Goal: Task Accomplishment & Management: Use online tool/utility

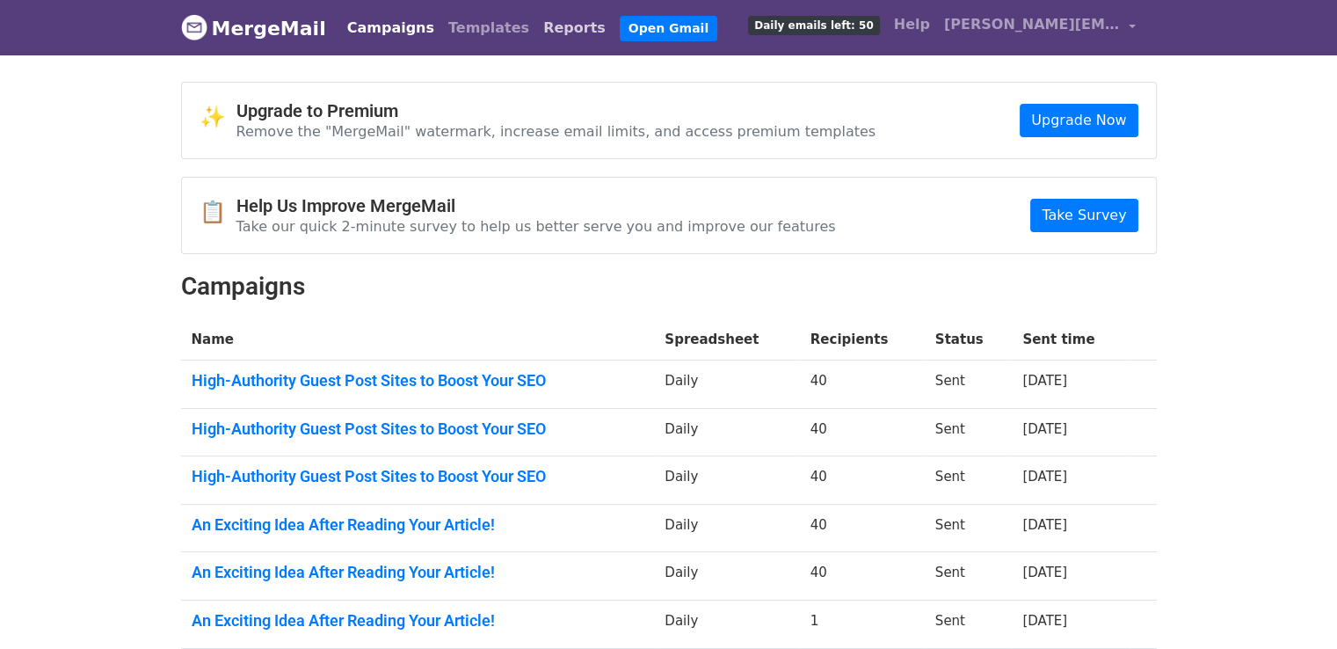
click at [540, 30] on link "Reports" at bounding box center [574, 28] width 76 height 35
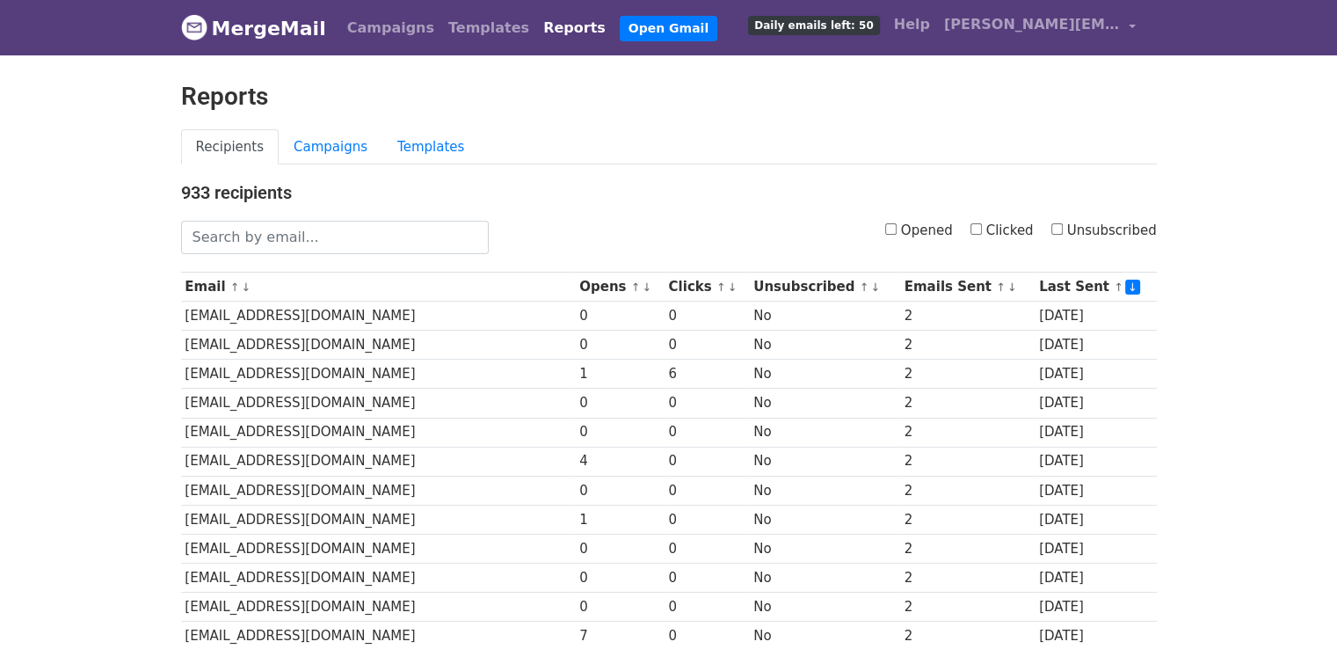
click at [981, 226] on input "Clicked" at bounding box center [975, 228] width 11 height 11
checkbox input "true"
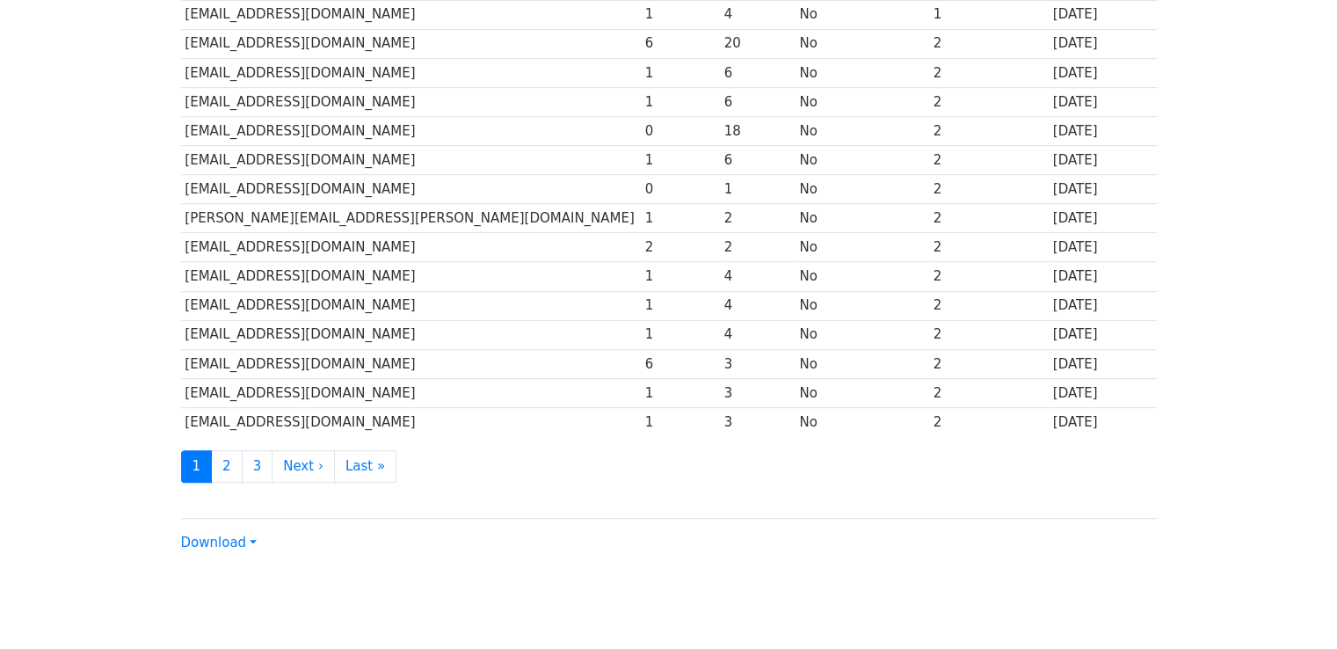
scroll to position [776, 0]
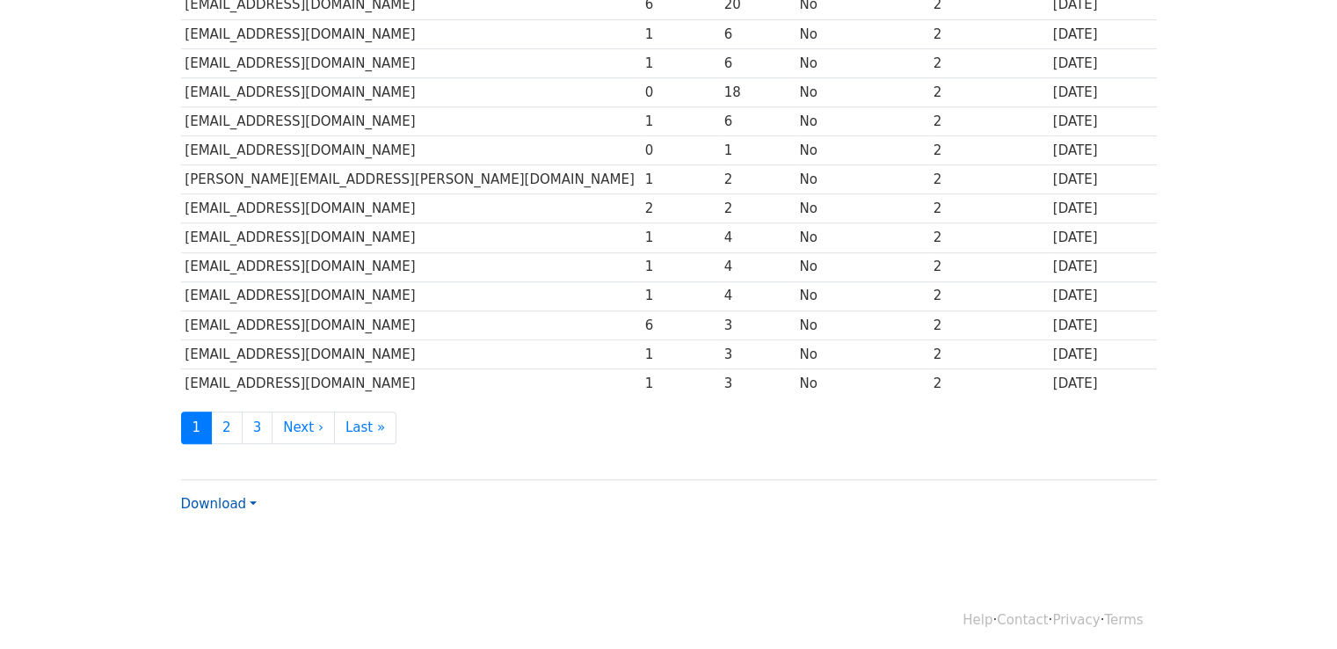
click at [236, 497] on link "Download" at bounding box center [219, 504] width 76 height 16
click at [236, 532] on link "CSV" at bounding box center [251, 537] width 139 height 28
